Goal: Find specific page/section: Find specific page/section

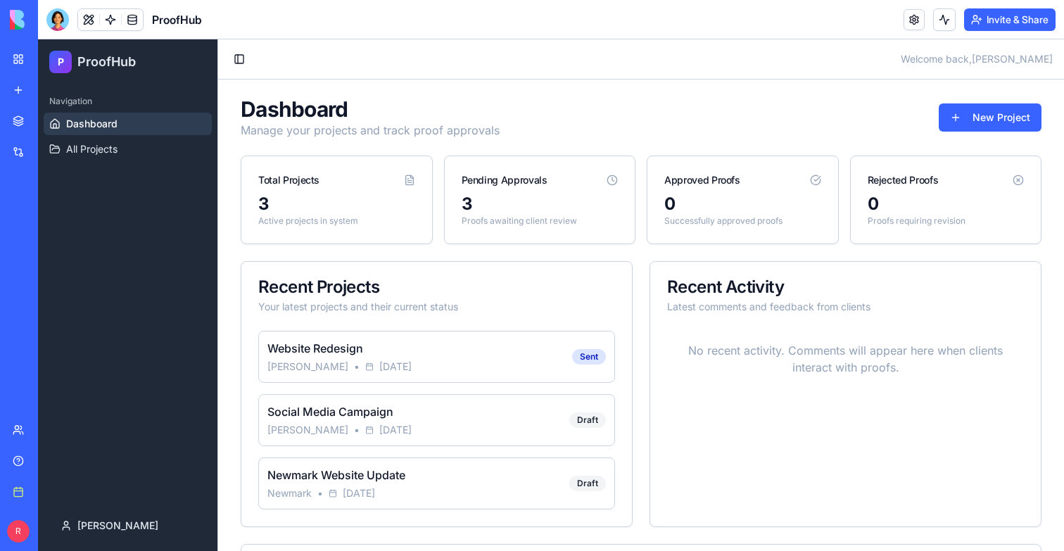
click at [420, 357] on div "Website Redesign [PERSON_NAME] • [DATE] Sent" at bounding box center [436, 357] width 357 height 52
click at [109, 132] on link "Dashboard" at bounding box center [128, 124] width 168 height 23
click at [109, 146] on span "All Projects" at bounding box center [91, 149] width 51 height 14
click at [82, 147] on span "All Projects" at bounding box center [91, 149] width 51 height 14
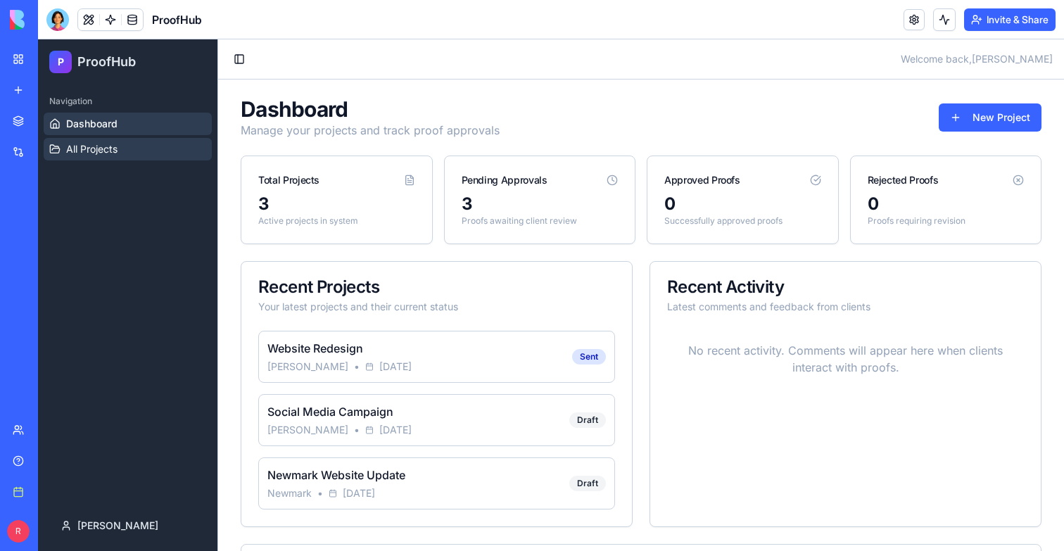
click at [82, 147] on span "All Projects" at bounding box center [91, 149] width 51 height 14
click at [82, 148] on span "All Projects" at bounding box center [91, 149] width 51 height 14
click at [90, 23] on button at bounding box center [88, 19] width 21 height 21
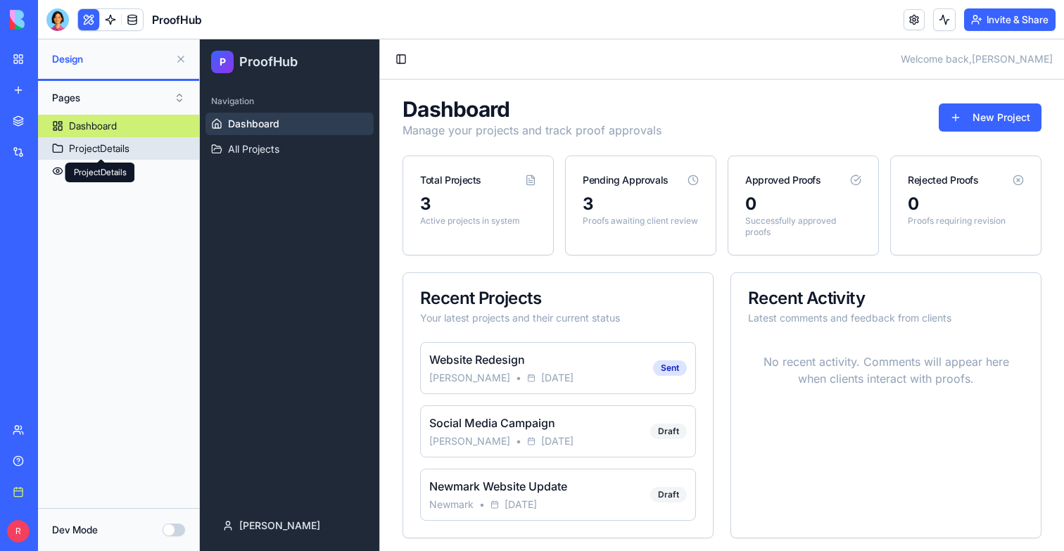
click at [87, 152] on div "ProjectDetails" at bounding box center [99, 148] width 61 height 14
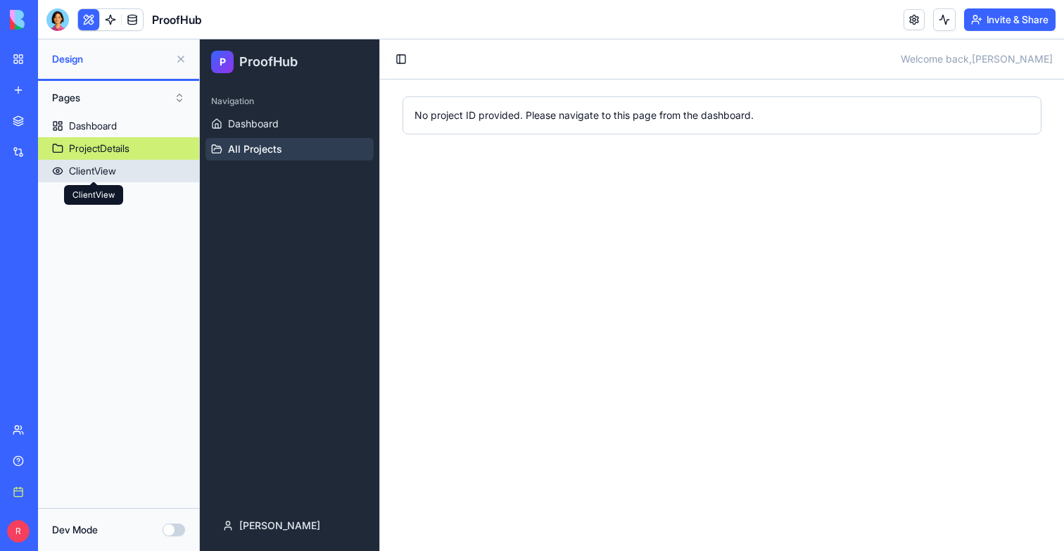
click at [91, 172] on div "ClientView" at bounding box center [92, 171] width 47 height 14
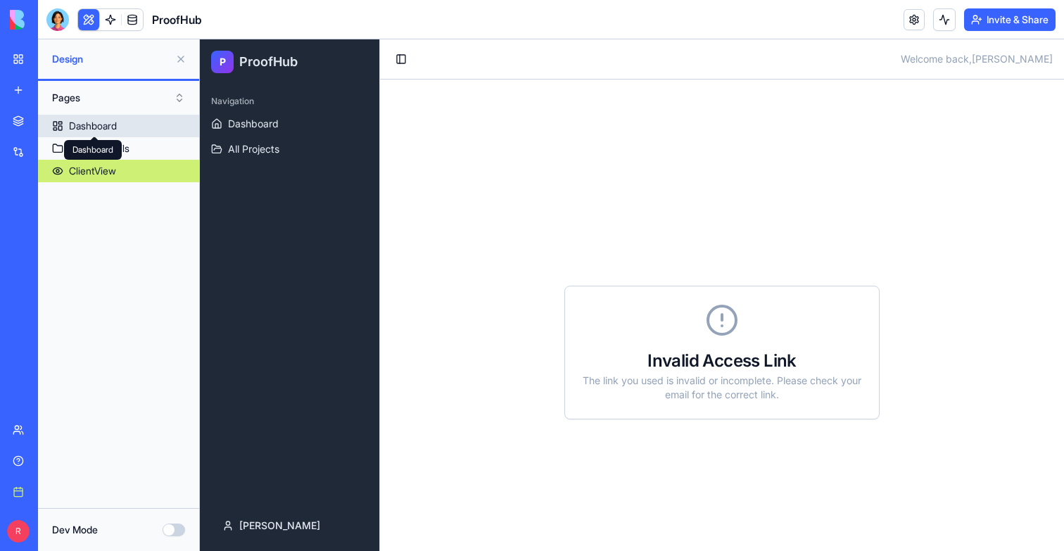
click at [117, 126] on div "Dashboard" at bounding box center [93, 126] width 48 height 14
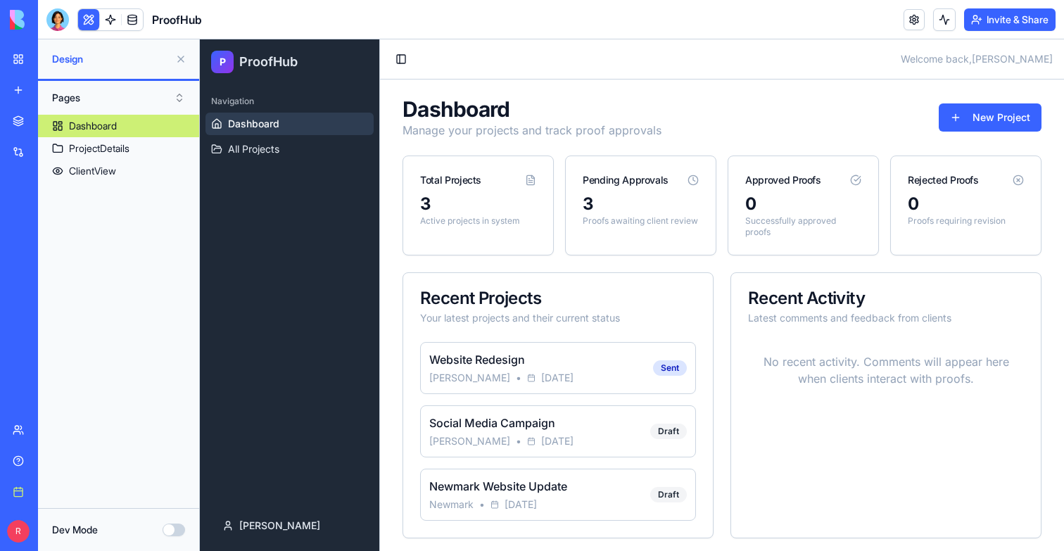
click at [516, 375] on span "•" at bounding box center [519, 378] width 6 height 14
click at [488, 353] on link "Website Redesign" at bounding box center [477, 360] width 96 height 14
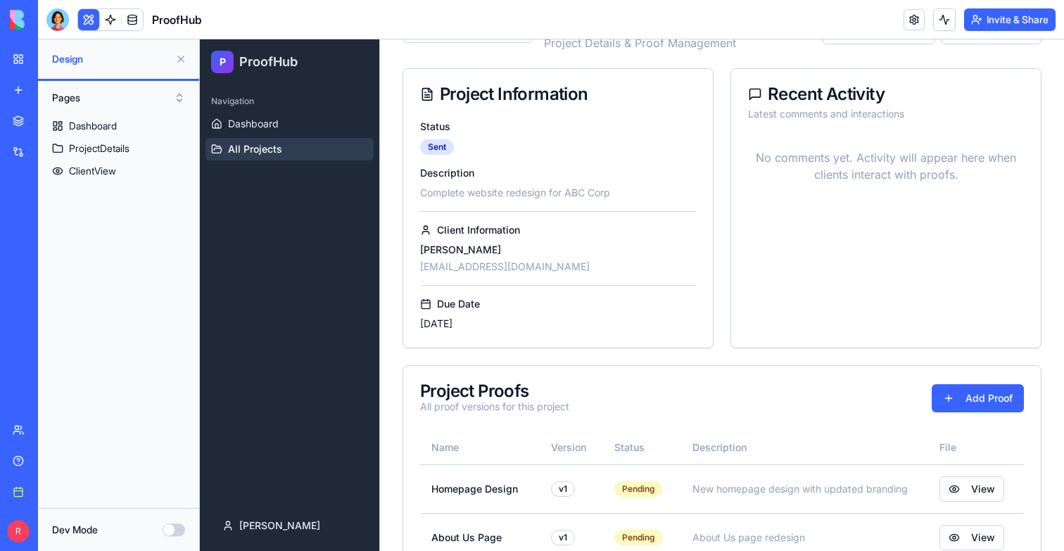
scroll to position [148, 0]
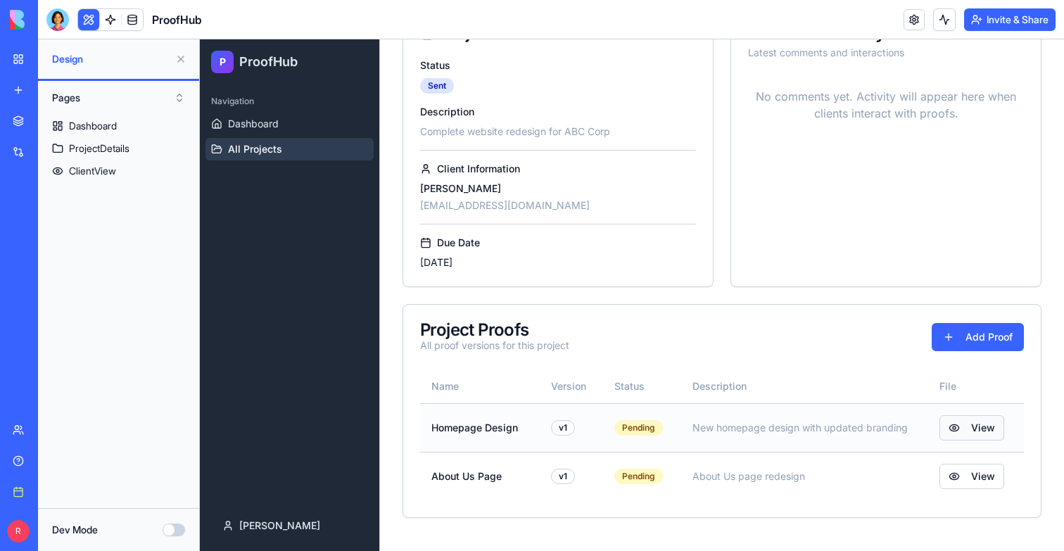
click at [975, 431] on link "View" at bounding box center [971, 427] width 65 height 25
click at [945, 426] on link "View" at bounding box center [971, 427] width 65 height 25
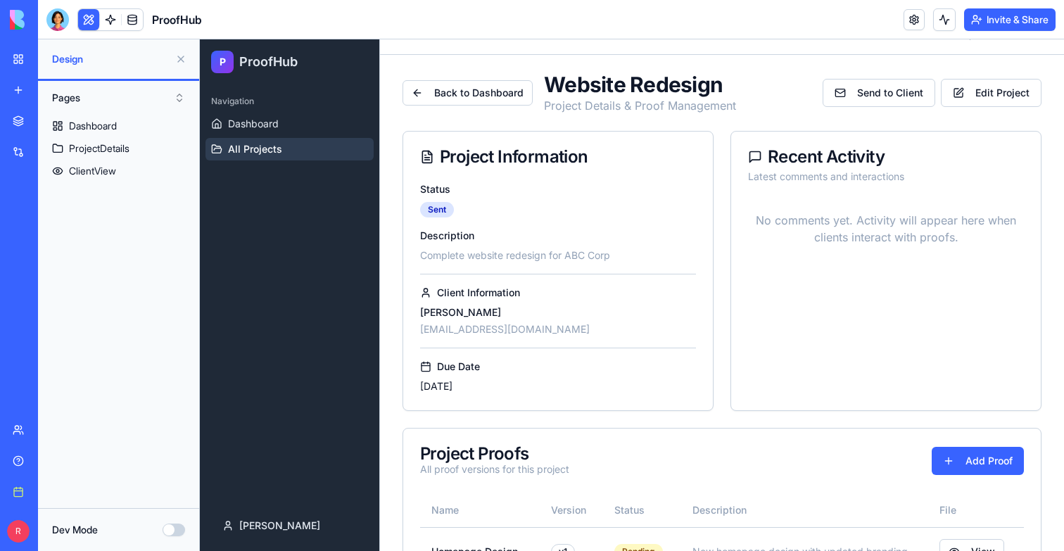
scroll to position [0, 0]
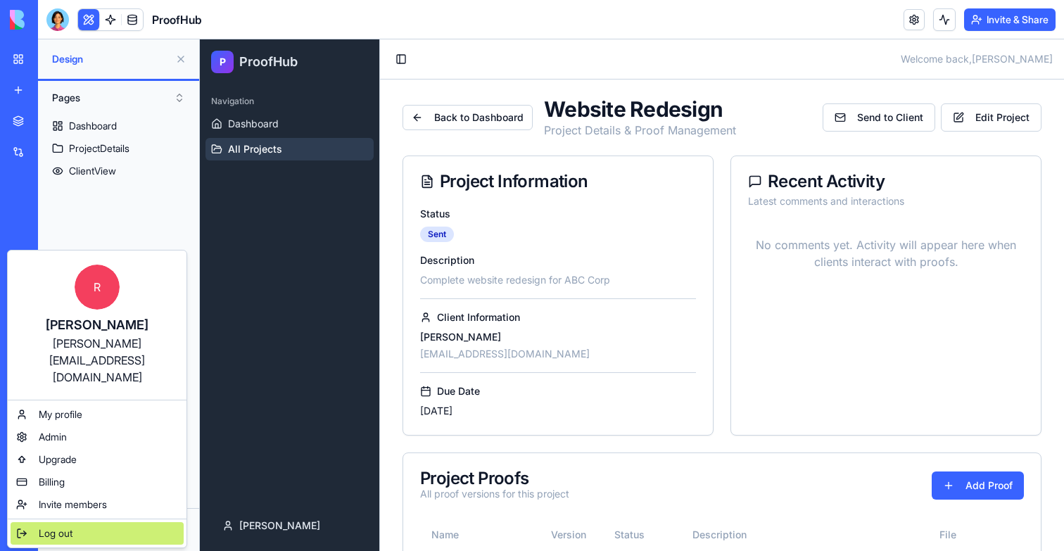
click at [80, 522] on div "Log out" at bounding box center [97, 533] width 173 height 23
